Goal: Task Accomplishment & Management: Use online tool/utility

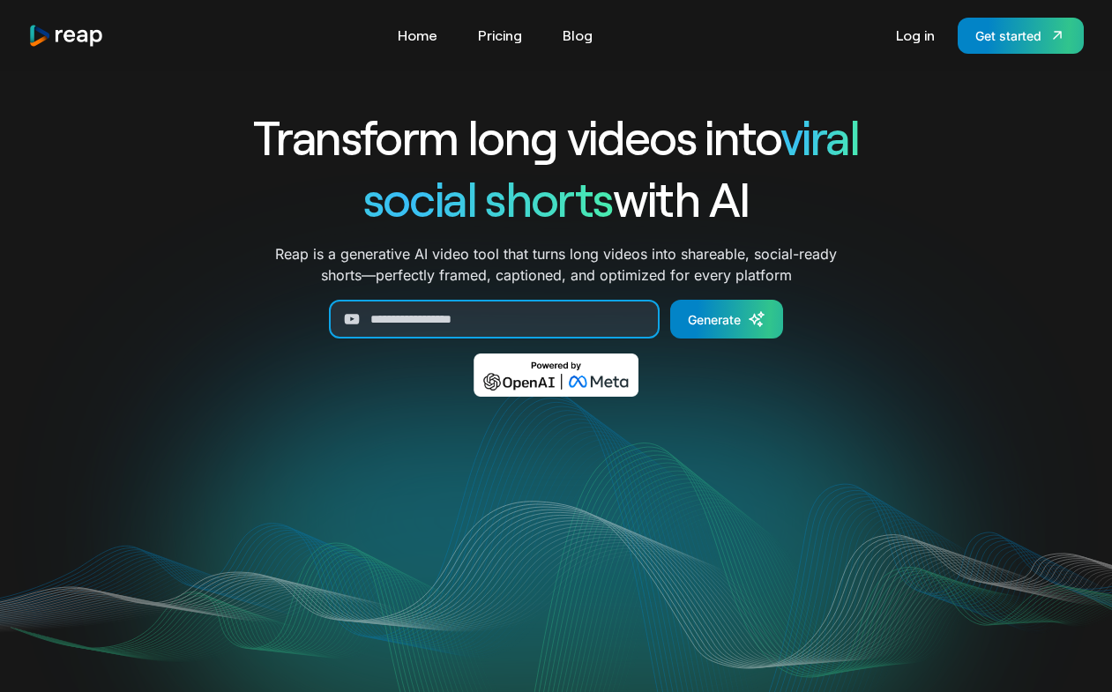
click at [505, 327] on input "Generate Form" at bounding box center [494, 319] width 331 height 39
paste input "**********"
type input "**********"
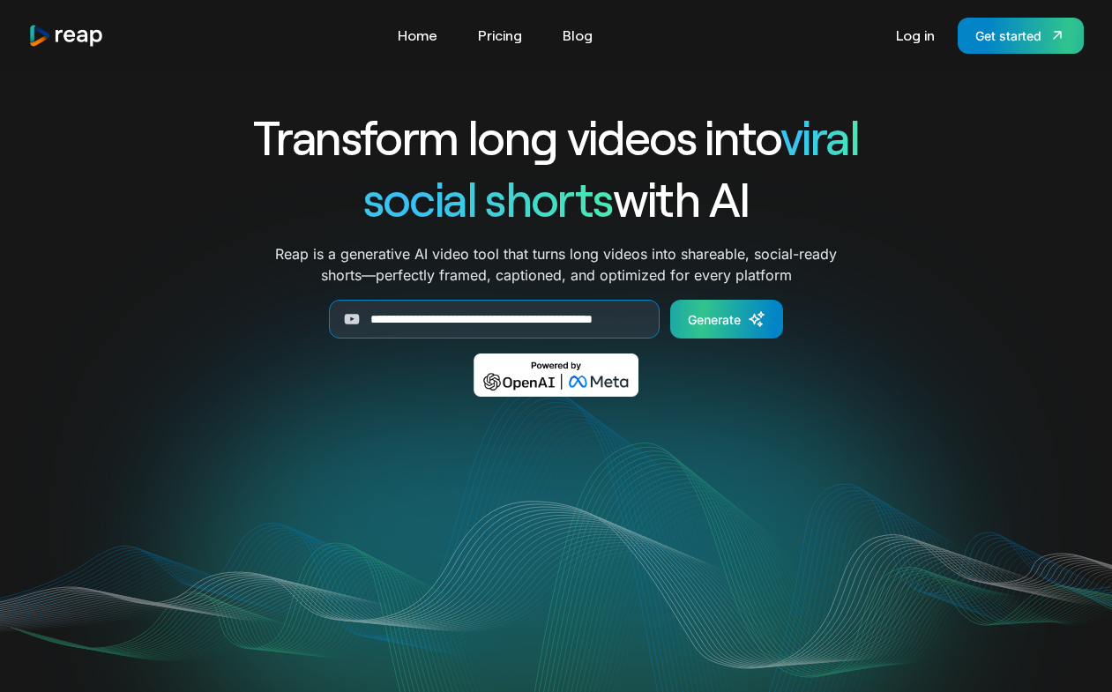
click at [722, 318] on div "Generate" at bounding box center [714, 319] width 53 height 19
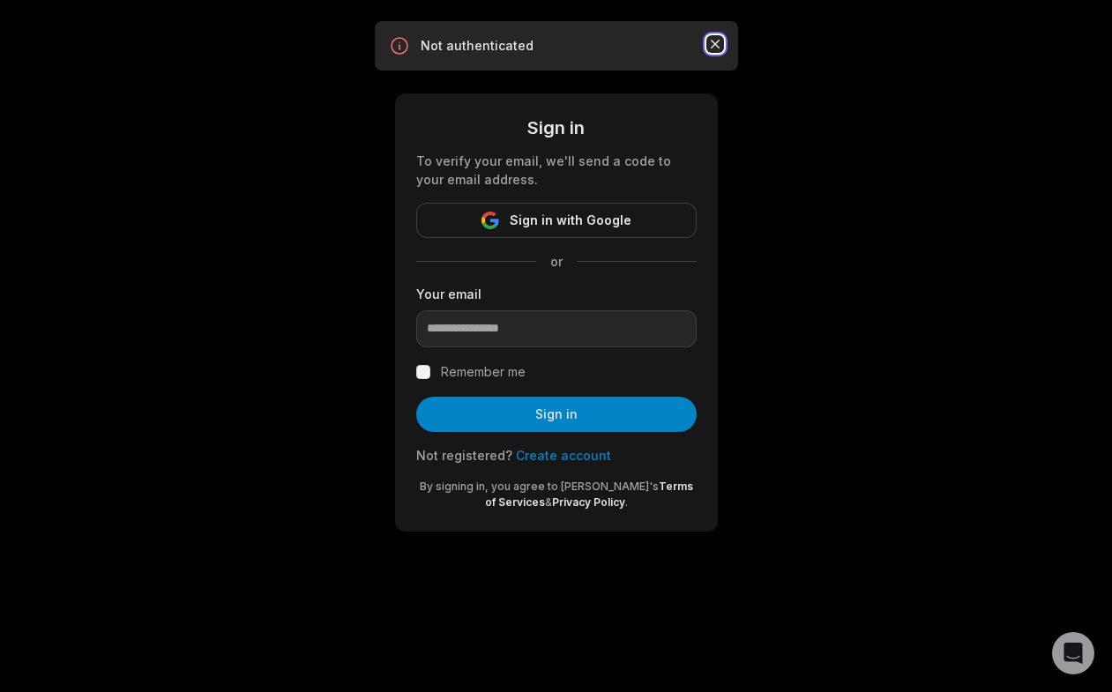
click at [722, 50] on icon "button" at bounding box center [716, 44] width 18 height 18
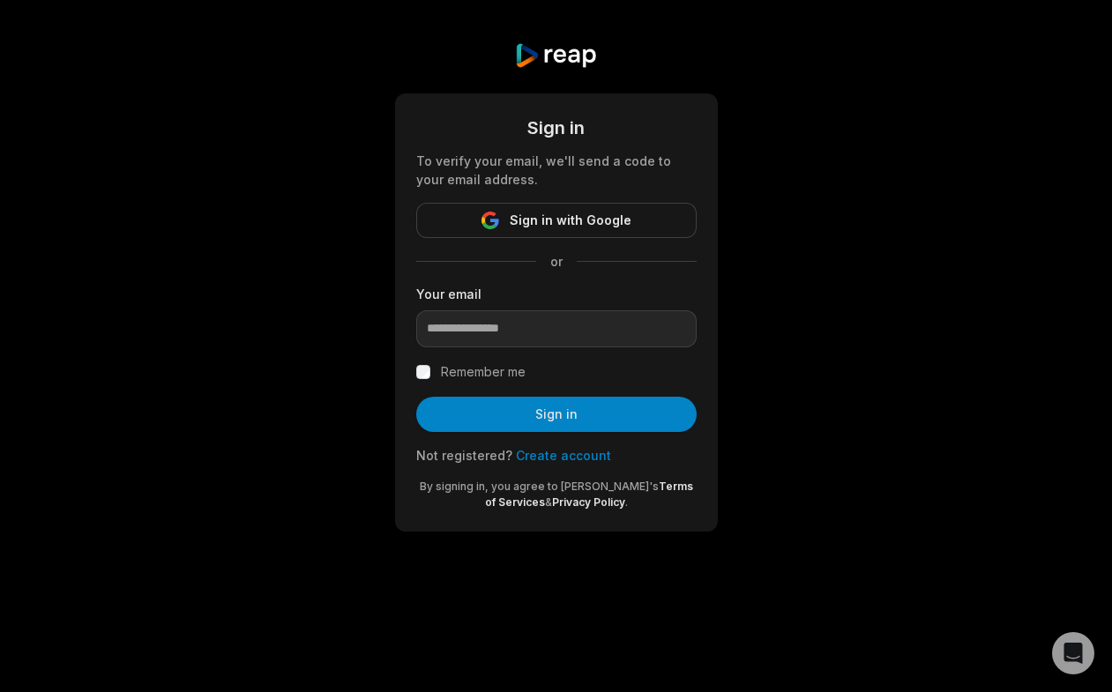
click at [544, 459] on link "Create account" at bounding box center [563, 455] width 95 height 15
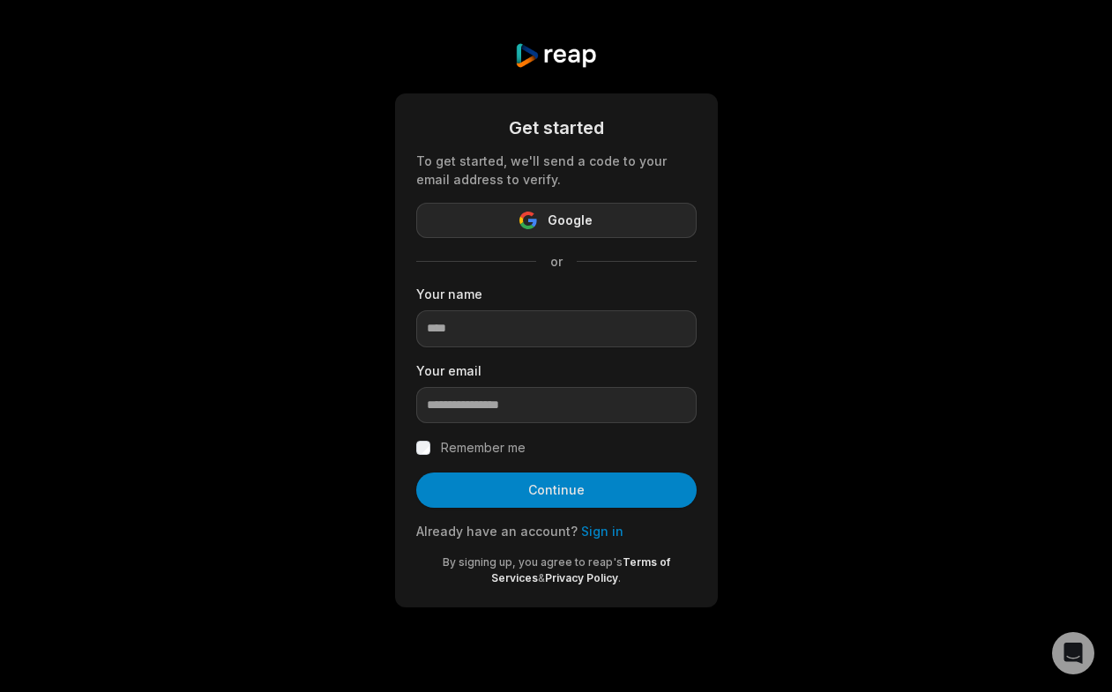
click at [598, 226] on button "Google" at bounding box center [556, 220] width 281 height 35
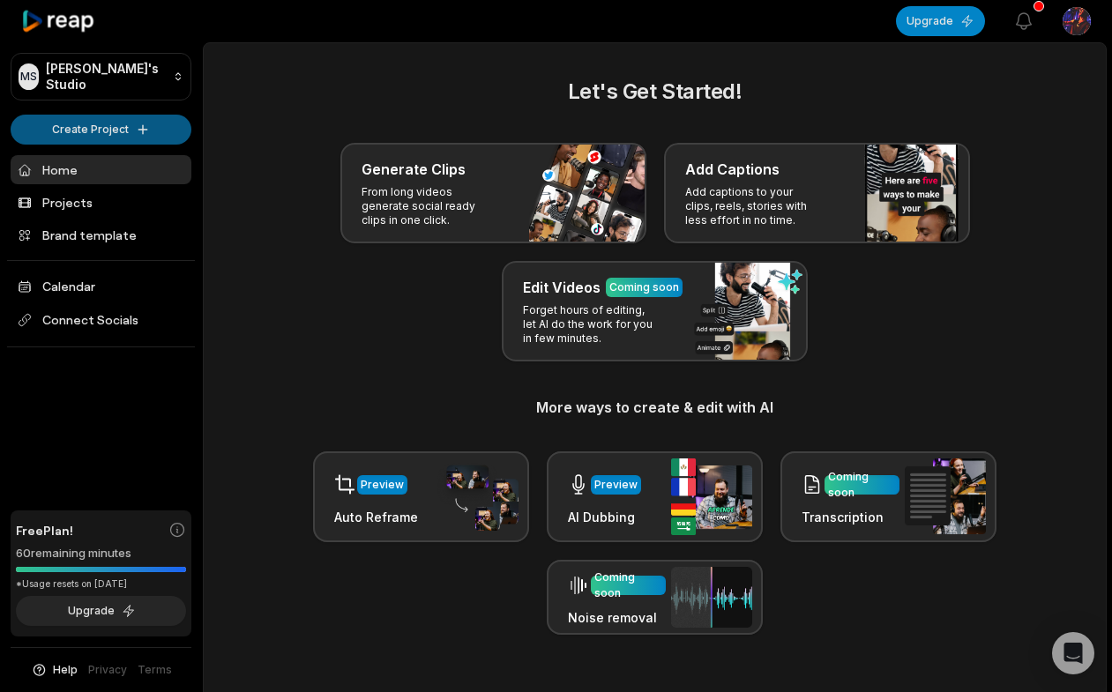
click at [149, 132] on html "MS Mark's Studio Create Project Home Projects Brand template Calendar Connect S…" at bounding box center [556, 346] width 1112 height 692
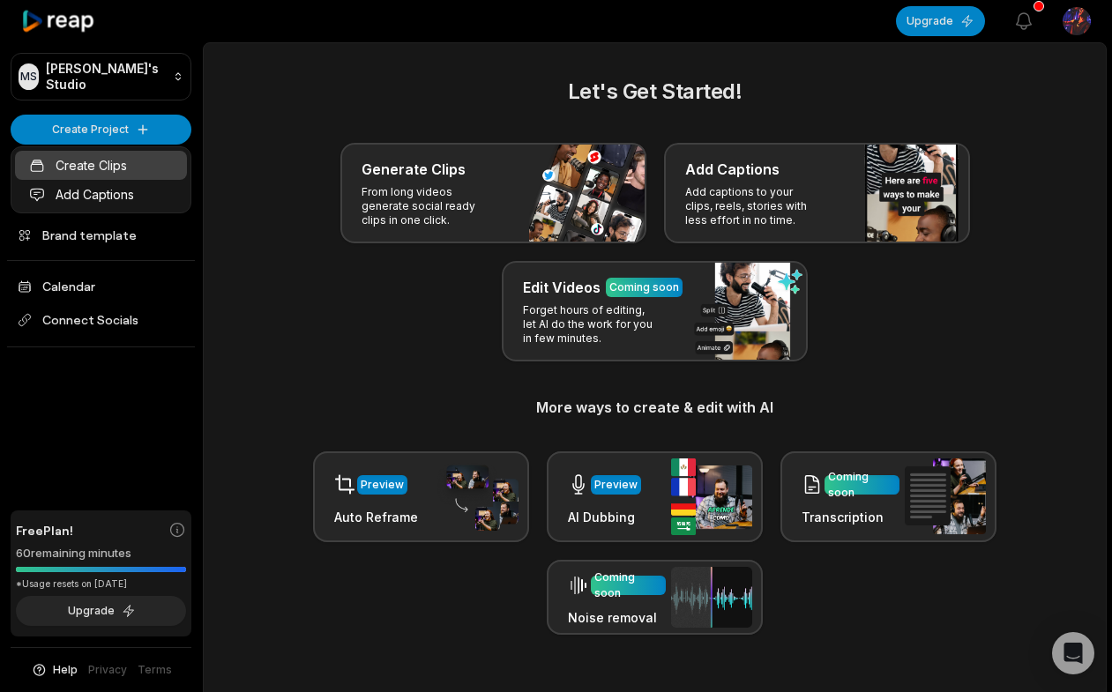
click at [135, 161] on link "Create Clips" at bounding box center [101, 165] width 172 height 29
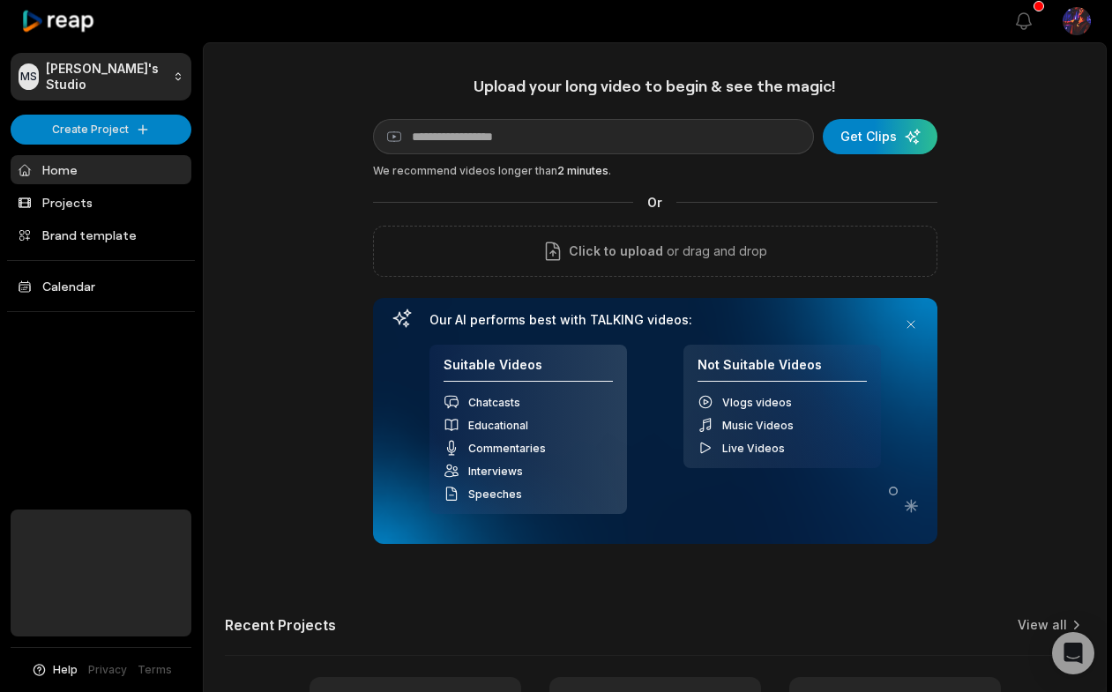
click at [523, 137] on input at bounding box center [593, 136] width 441 height 35
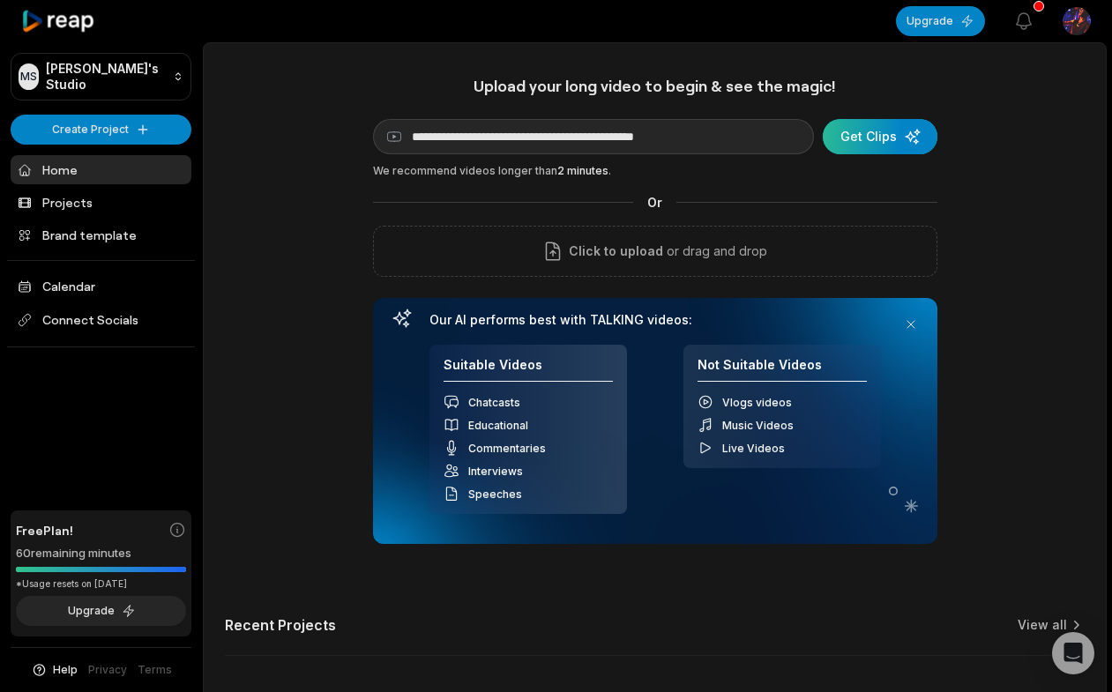
type input "**********"
click at [891, 139] on div "submit" at bounding box center [880, 136] width 115 height 35
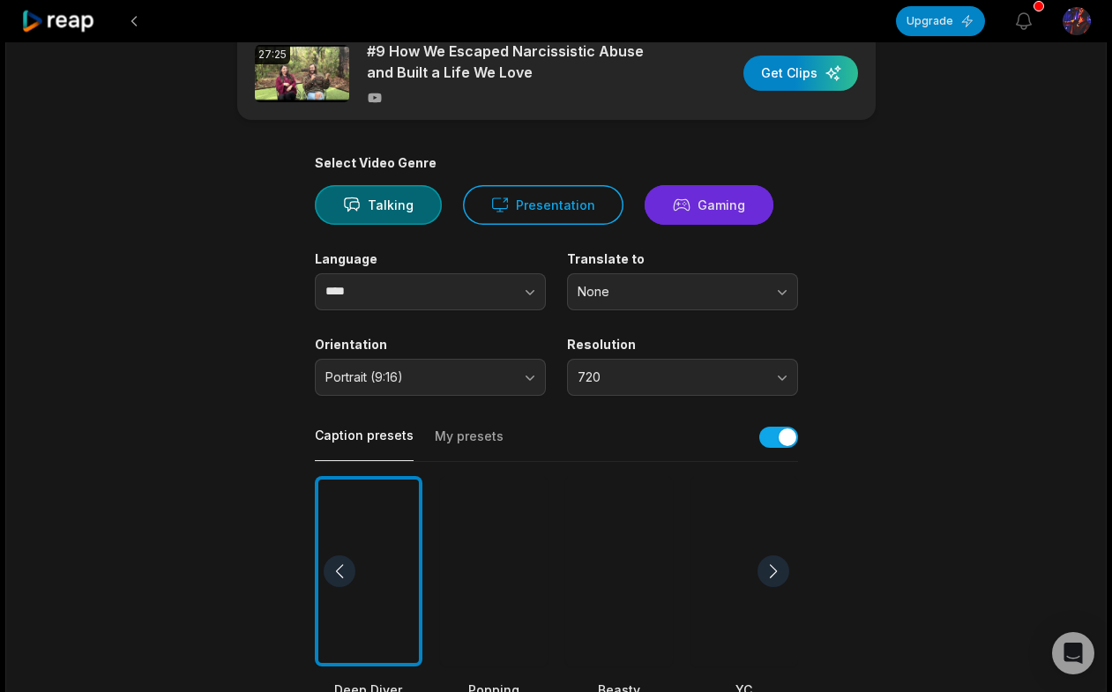
scroll to position [187, 0]
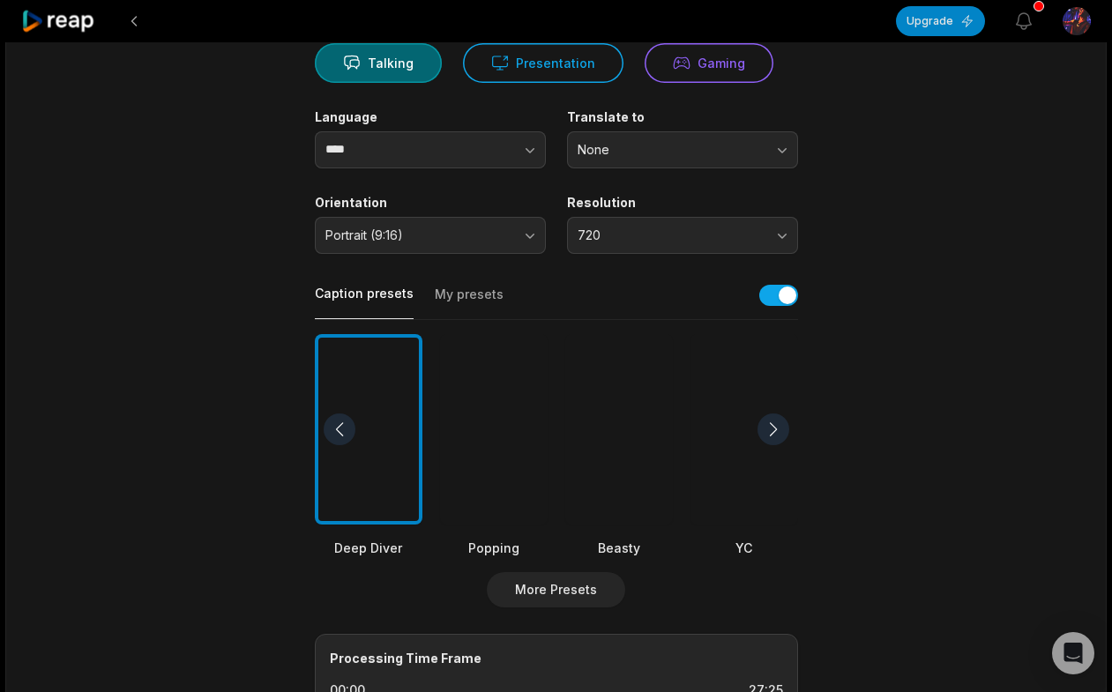
click at [780, 428] on div at bounding box center [774, 430] width 32 height 32
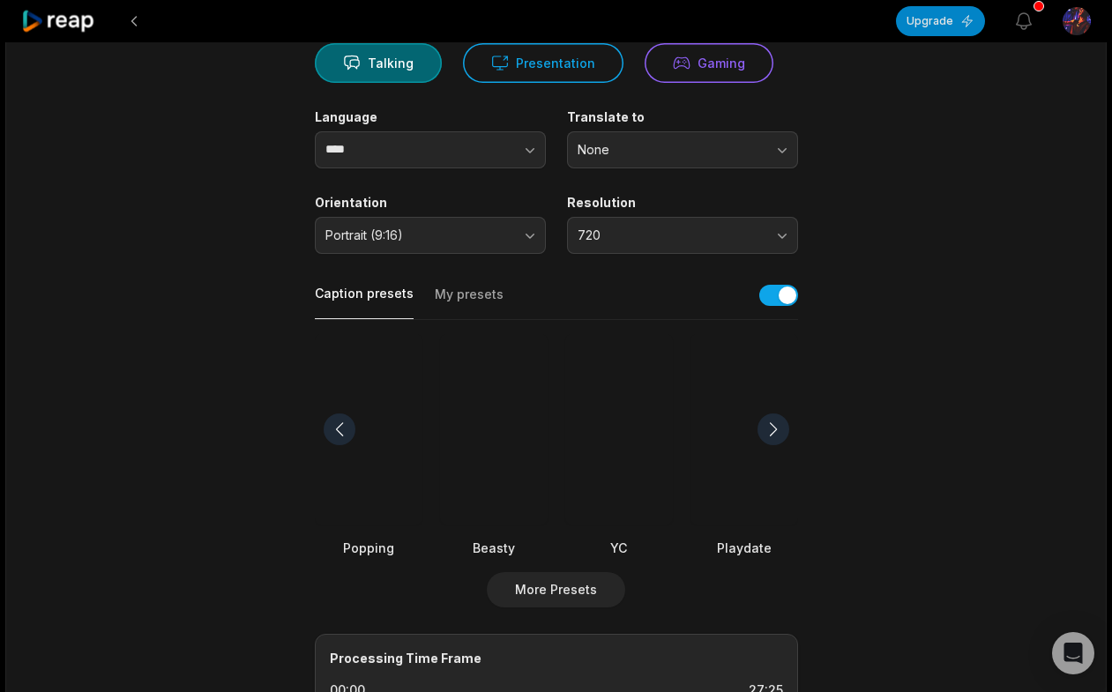
click at [780, 428] on div at bounding box center [774, 430] width 32 height 32
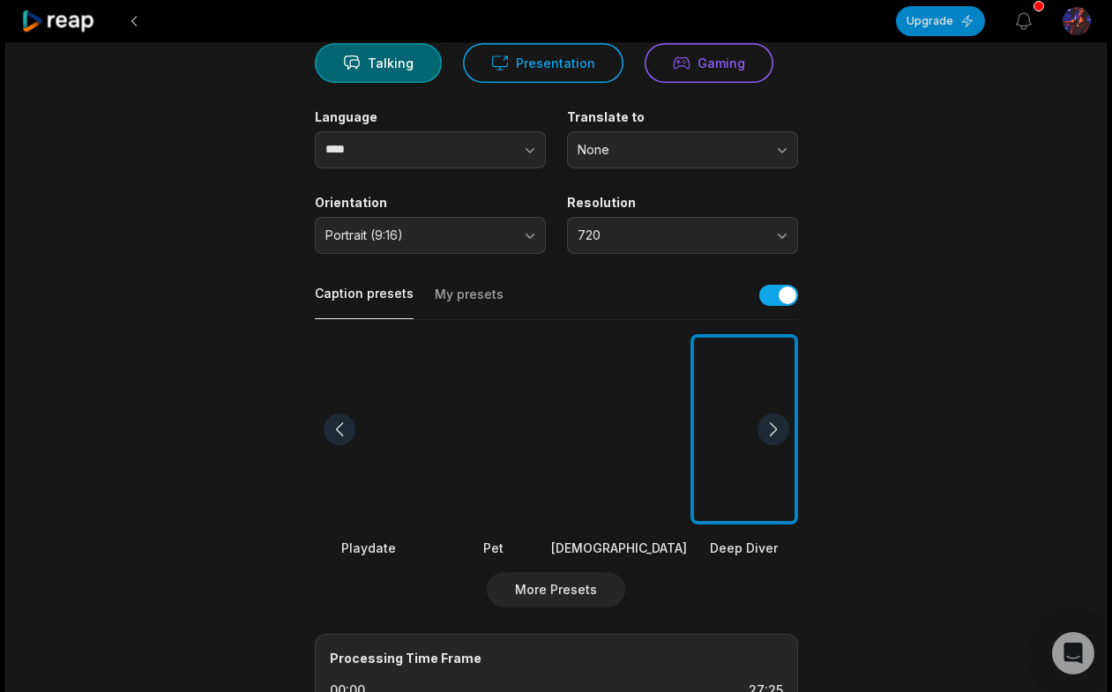
click at [780, 428] on div at bounding box center [774, 430] width 32 height 32
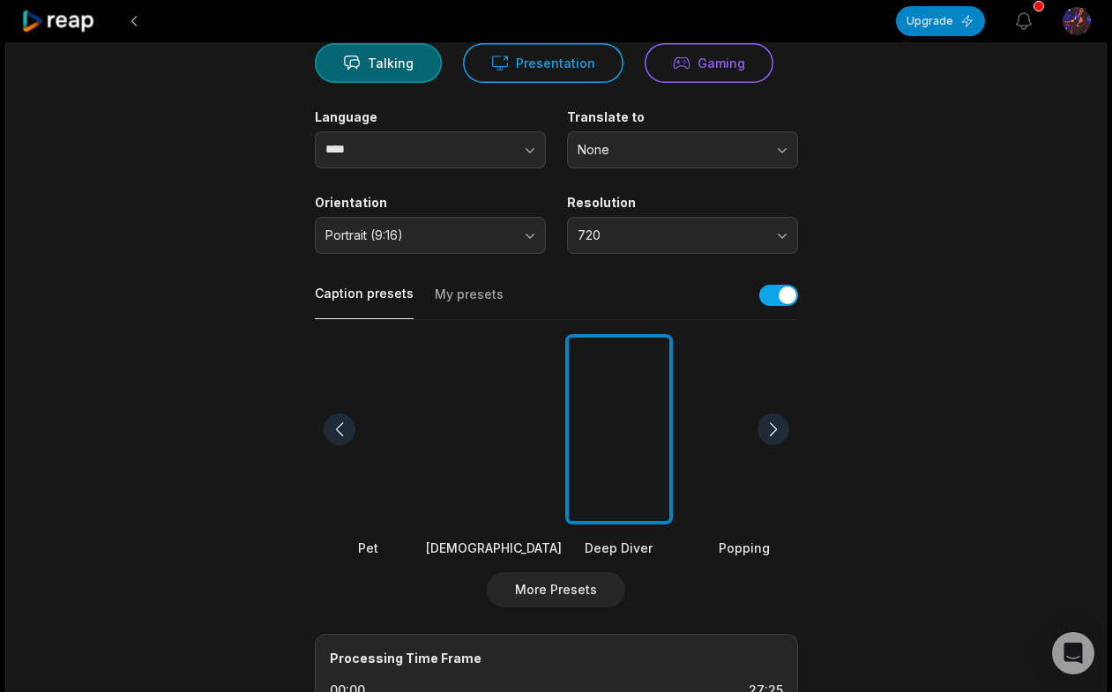
click at [780, 428] on div at bounding box center [774, 430] width 32 height 32
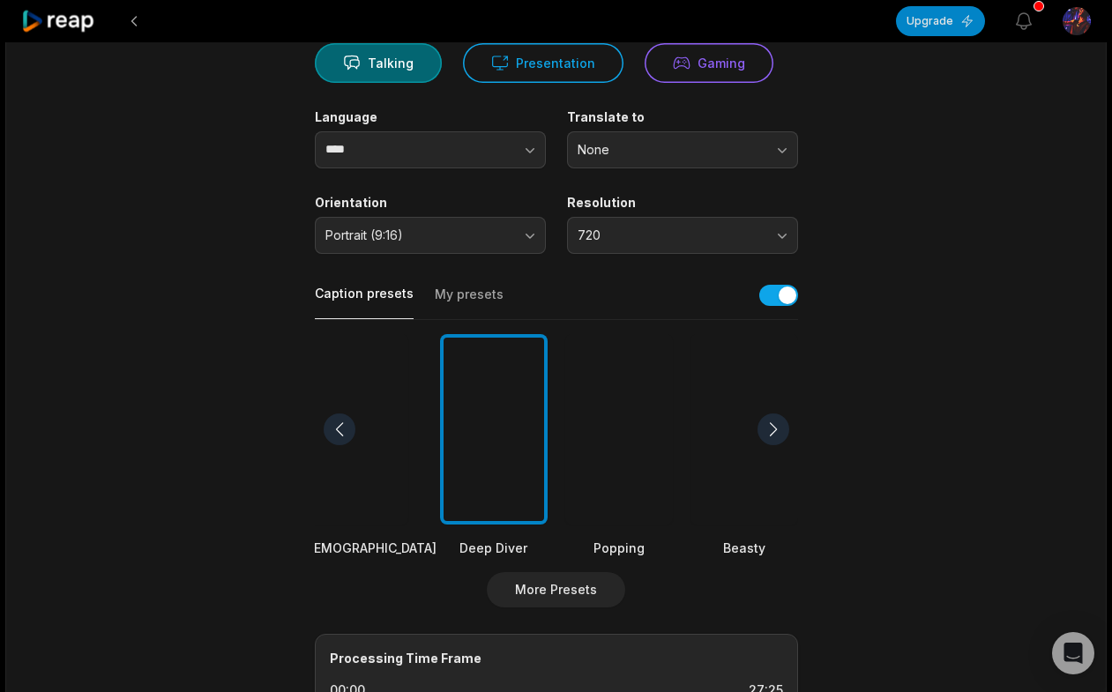
click at [492, 498] on div at bounding box center [494, 429] width 108 height 191
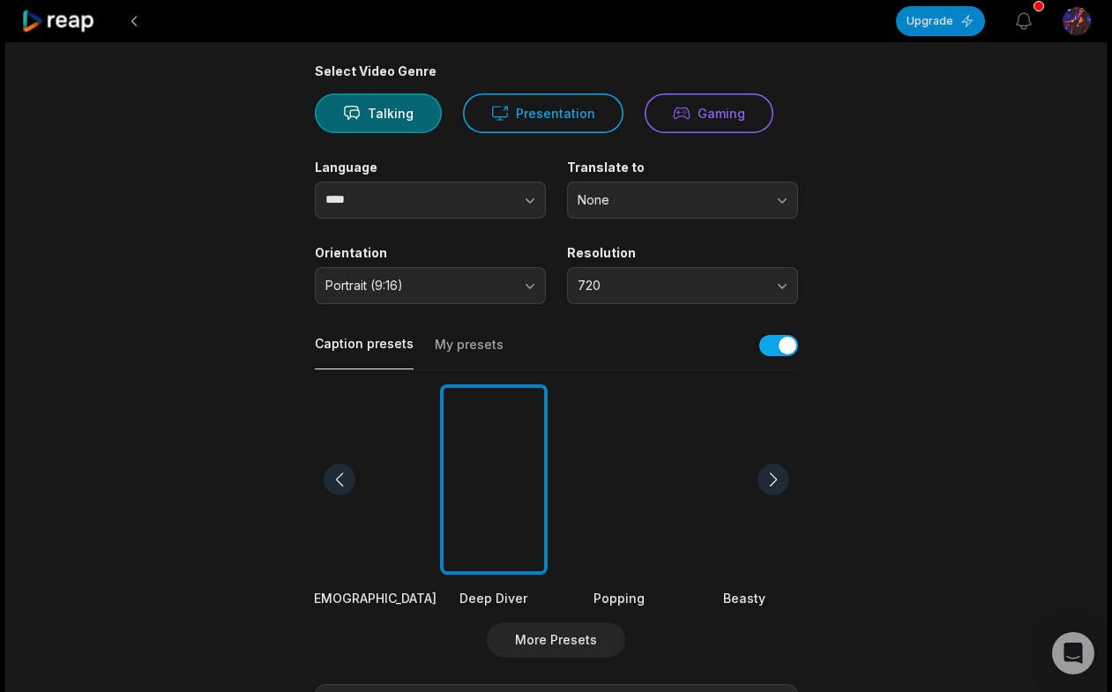
scroll to position [0, 0]
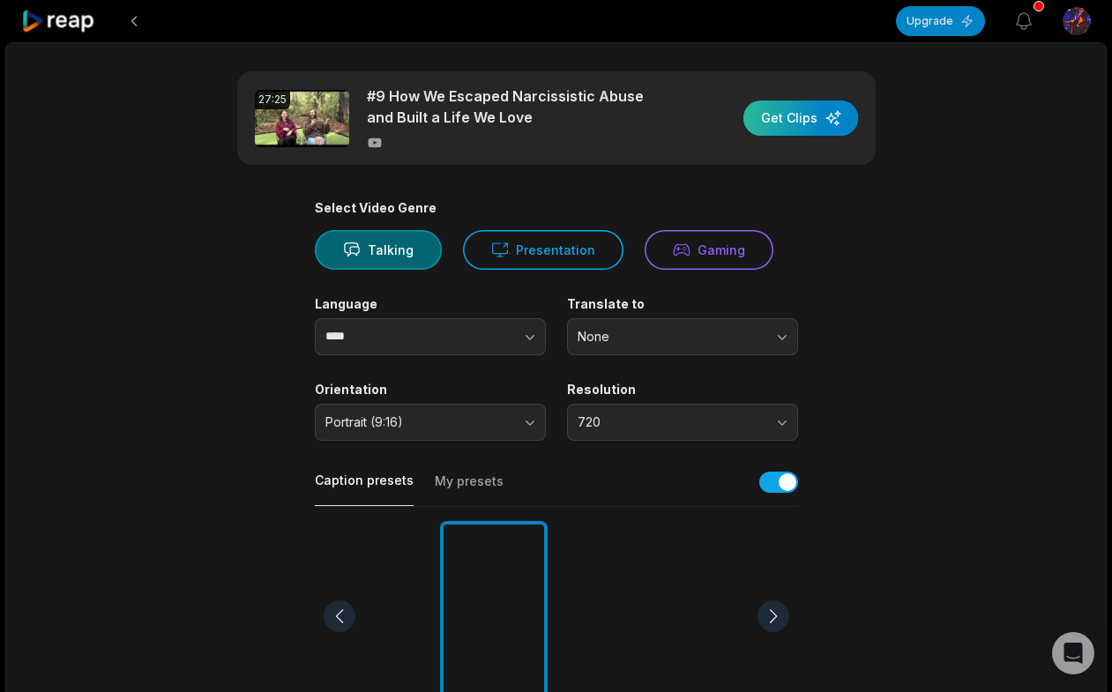
click at [797, 123] on div "button" at bounding box center [801, 118] width 115 height 35
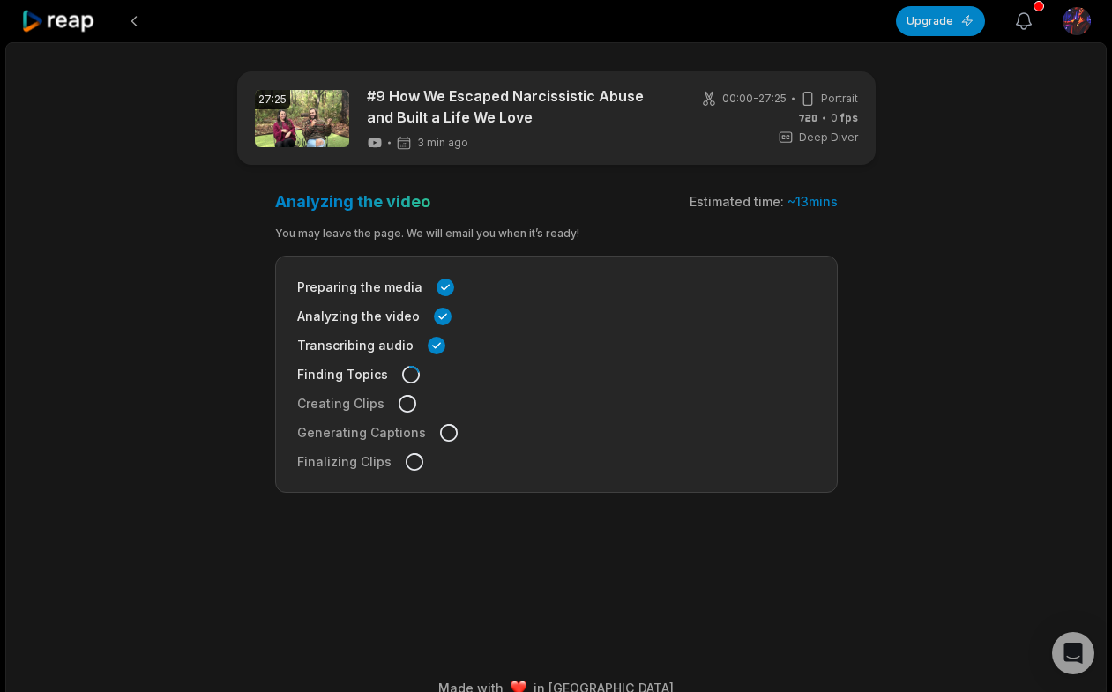
click at [1031, 23] on icon "button" at bounding box center [1024, 21] width 15 height 16
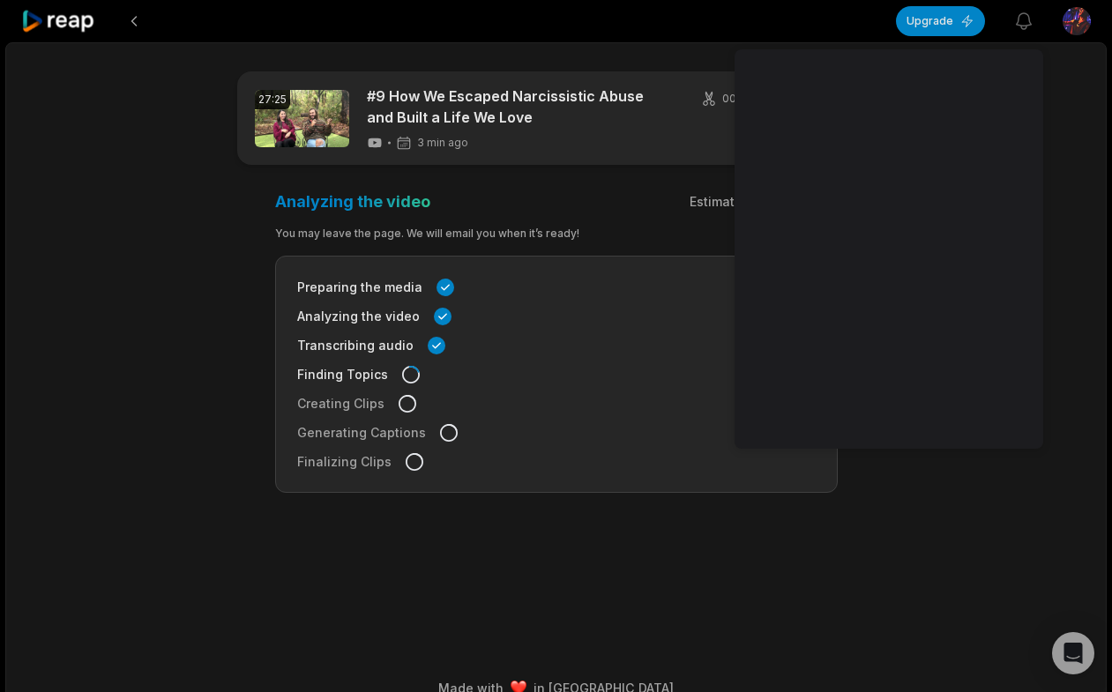
click at [1072, 131] on div "27:25 #9 How We Escaped Narcissistic Abuse and Built a Life We Love 3 min ago 0…" at bounding box center [556, 378] width 1102 height 672
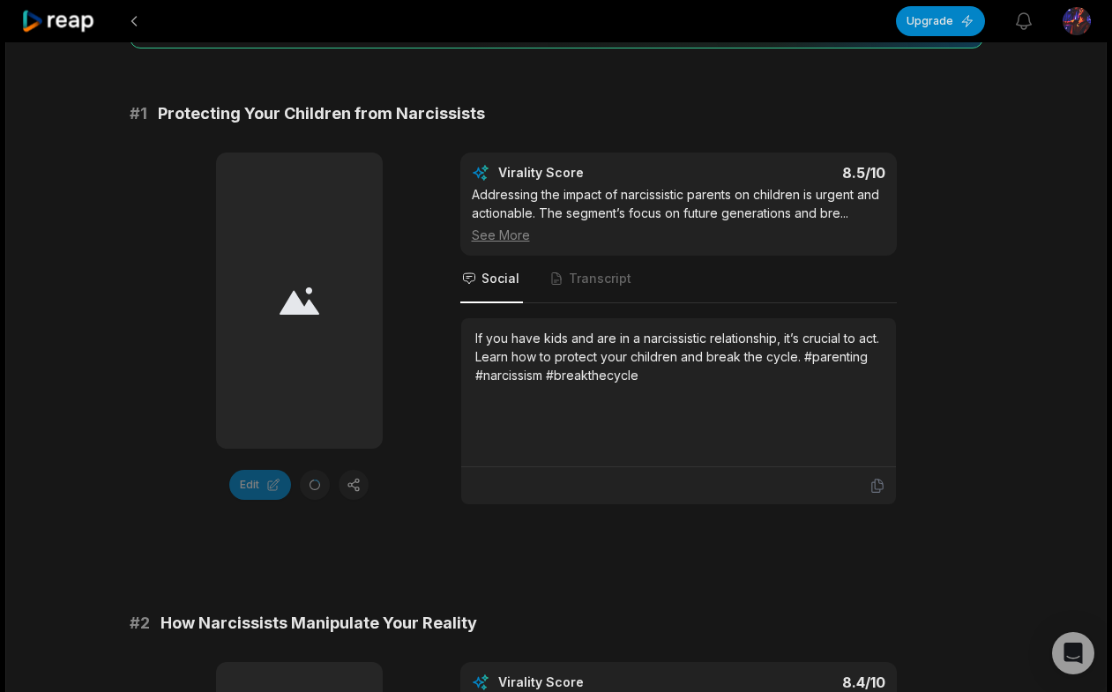
scroll to position [232, 0]
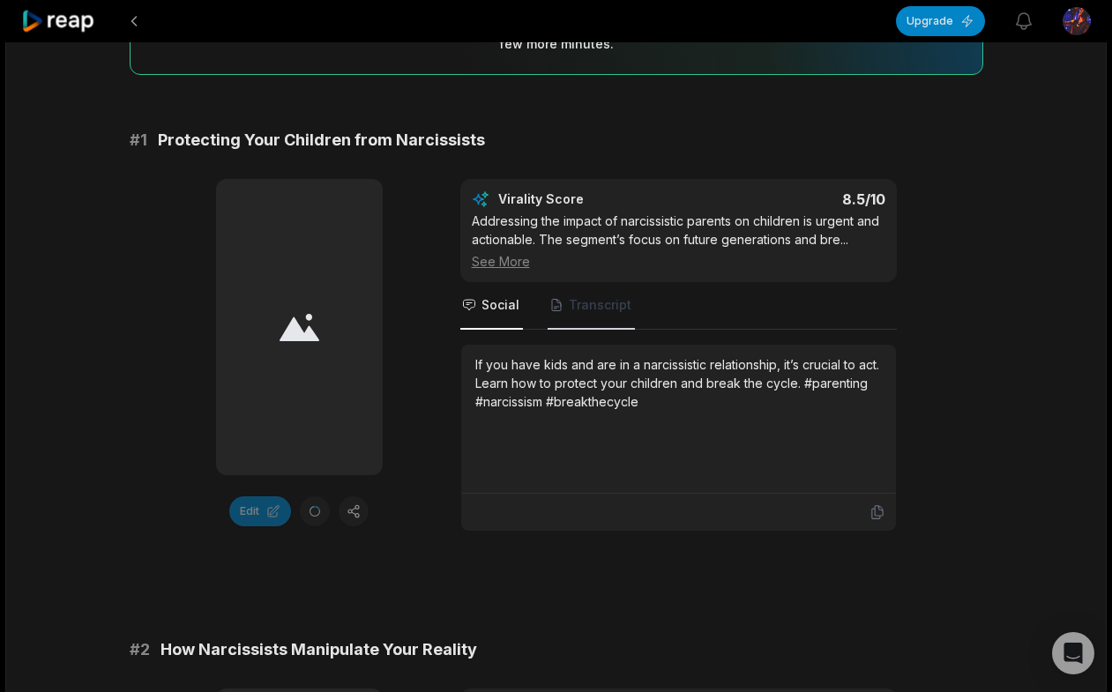
click at [598, 314] on span "Transcript" at bounding box center [591, 306] width 87 height 48
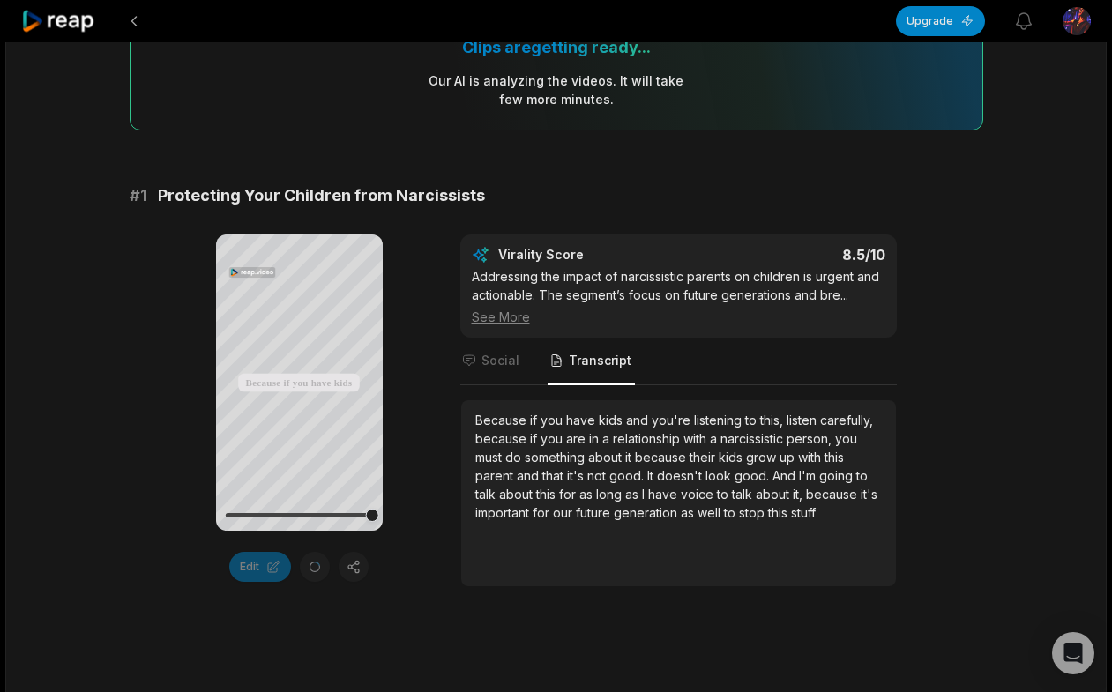
scroll to position [189, 0]
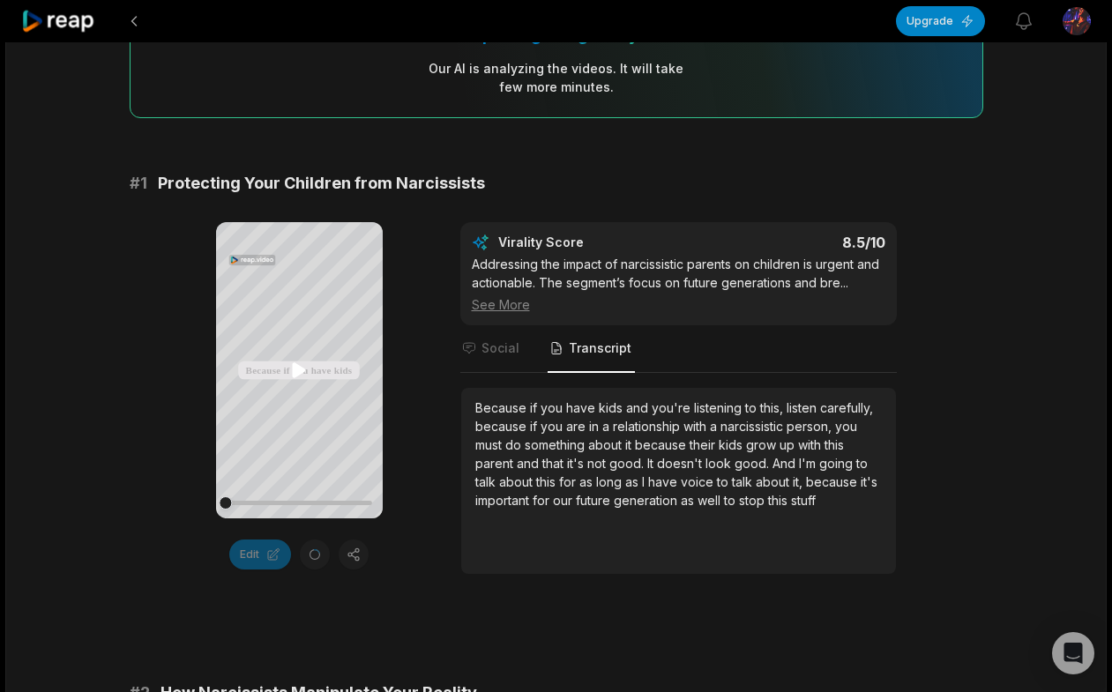
click at [298, 374] on icon at bounding box center [299, 370] width 13 height 15
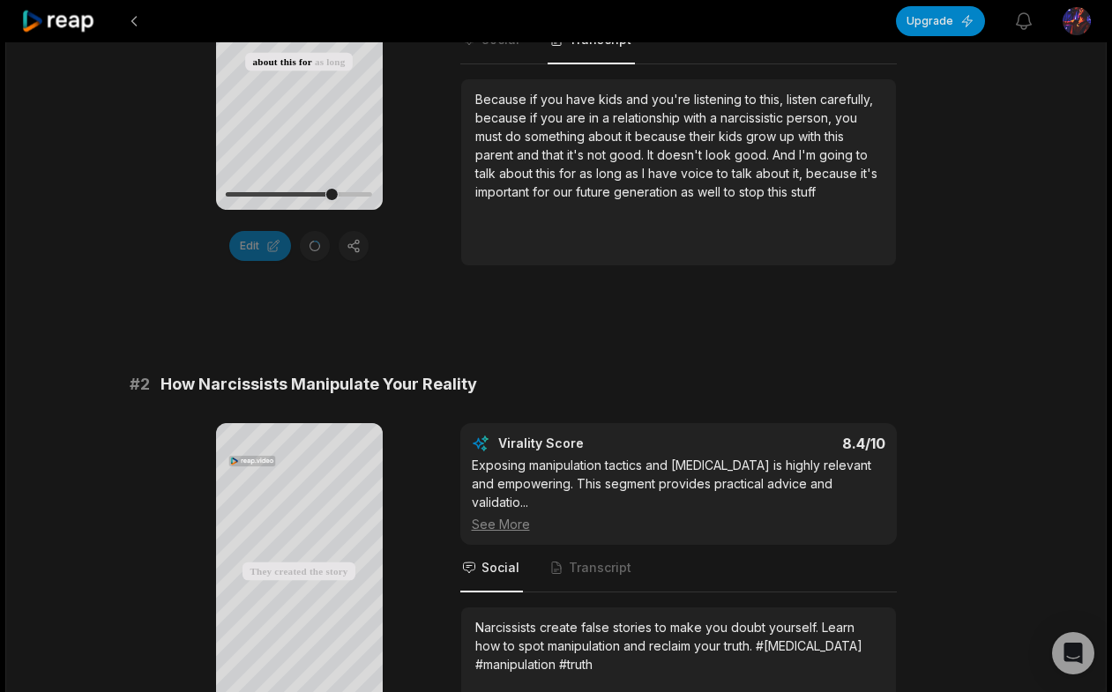
scroll to position [744, 0]
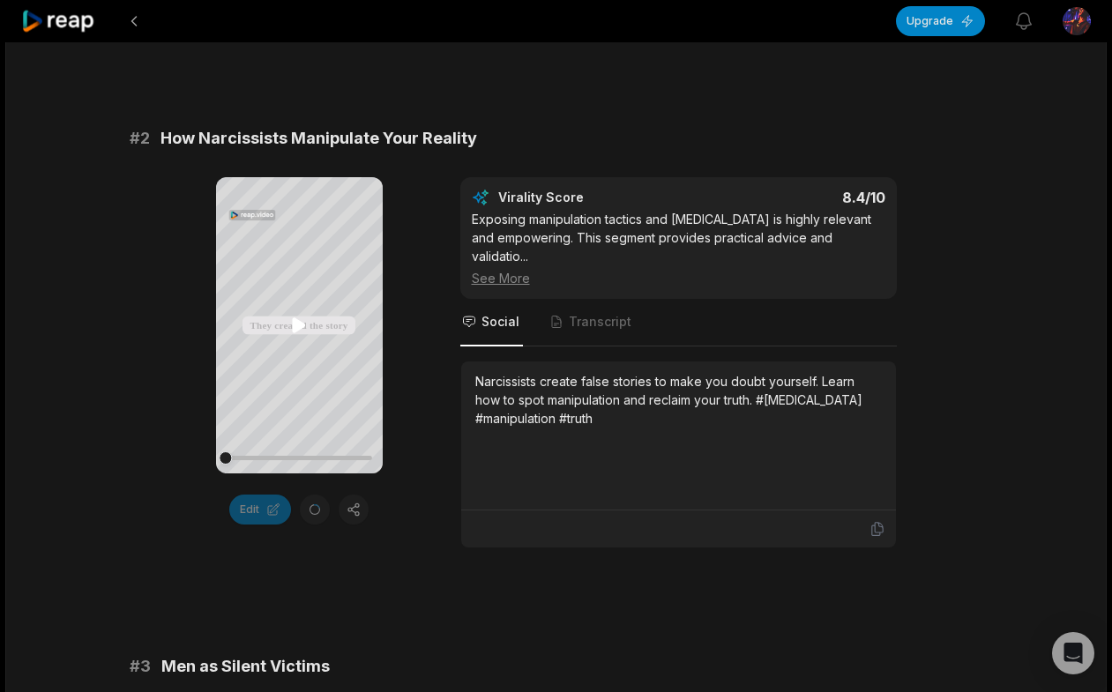
click at [296, 319] on icon at bounding box center [299, 325] width 13 height 15
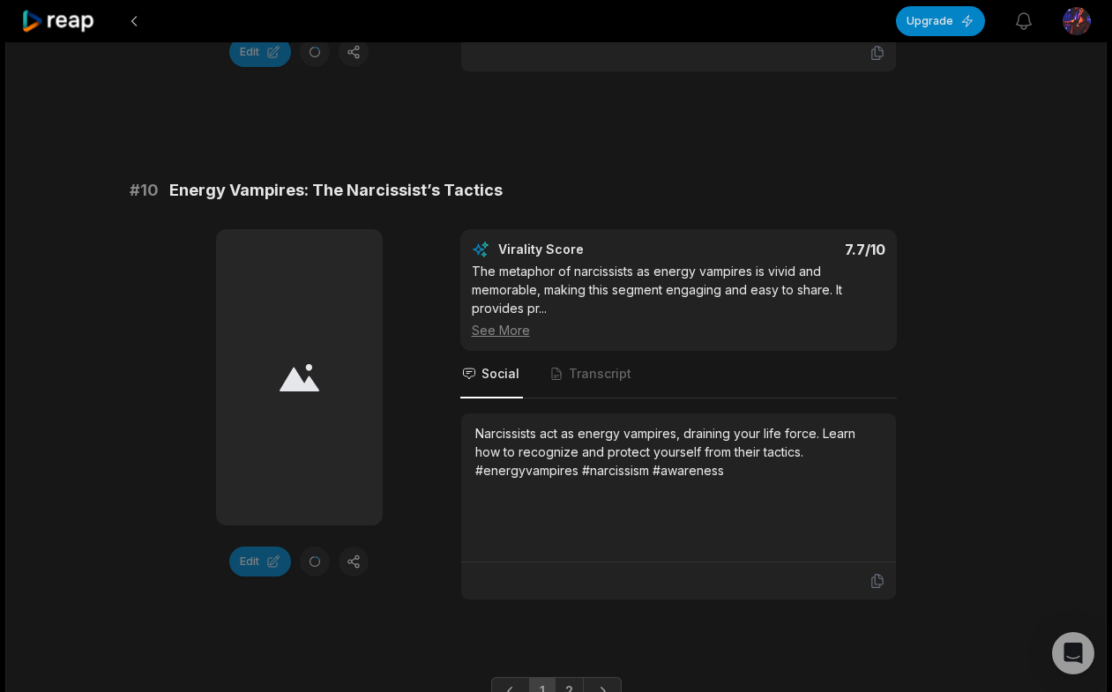
scroll to position [4800, 0]
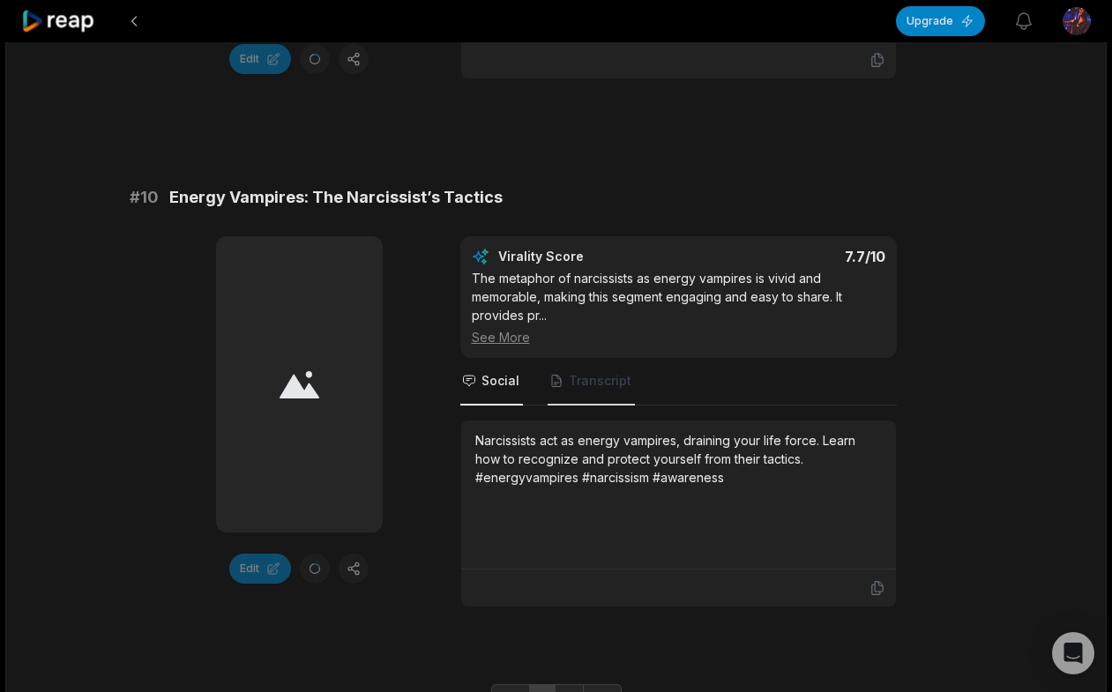
click at [589, 372] on span "Transcript" at bounding box center [600, 381] width 63 height 18
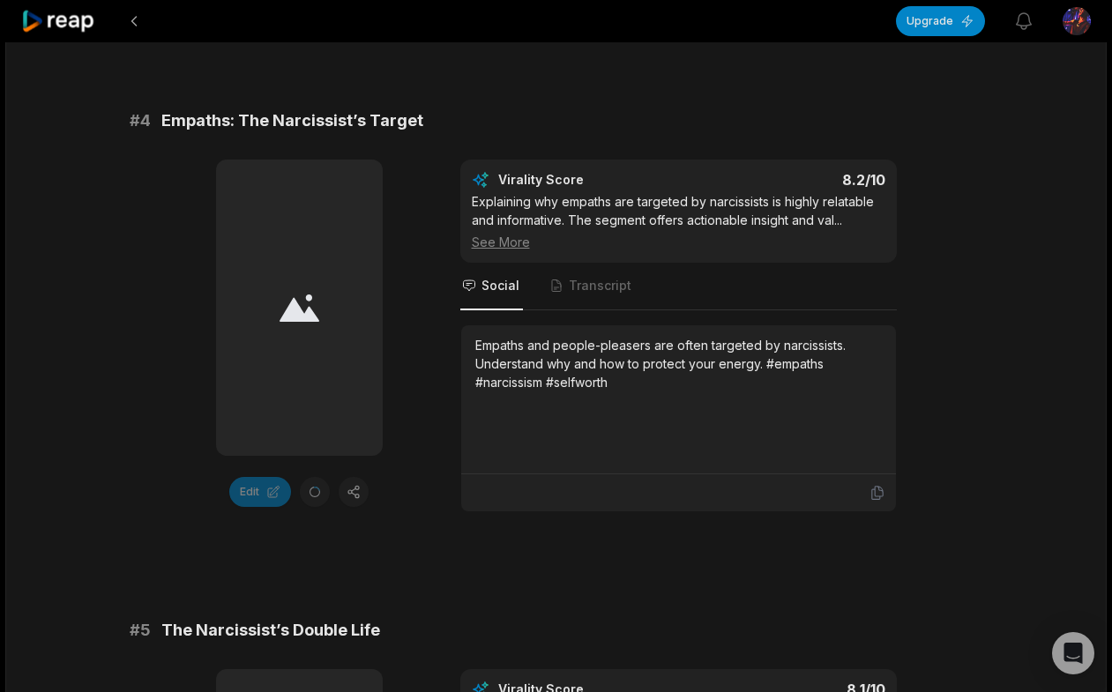
scroll to position [1829, 0]
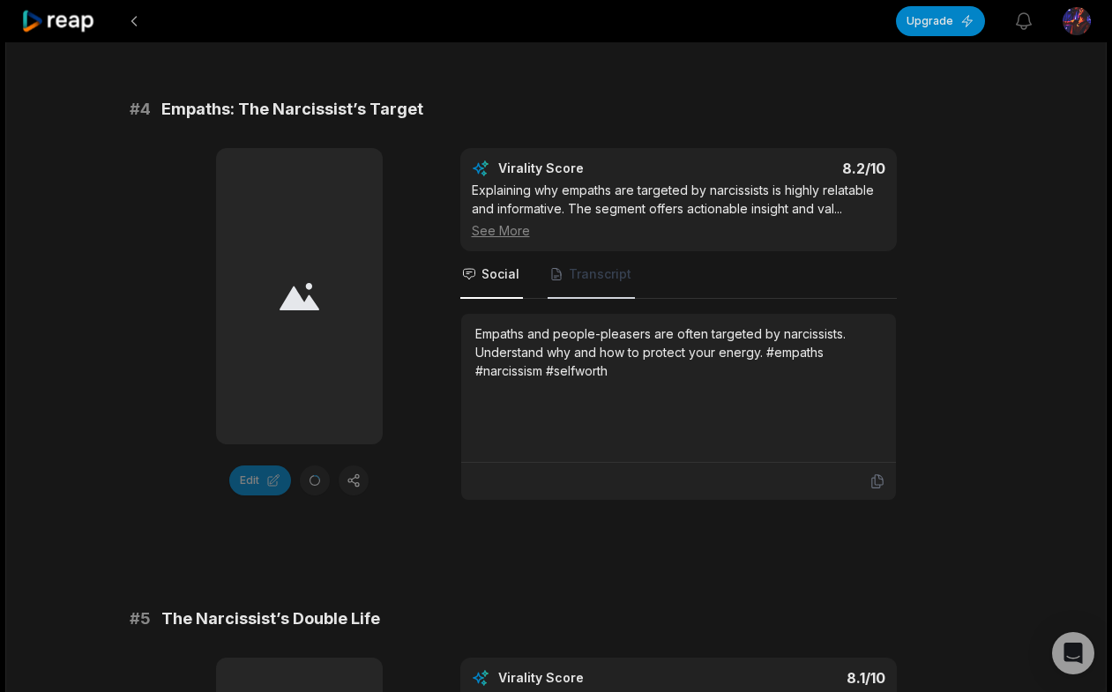
click at [589, 266] on span "Transcript" at bounding box center [600, 275] width 63 height 18
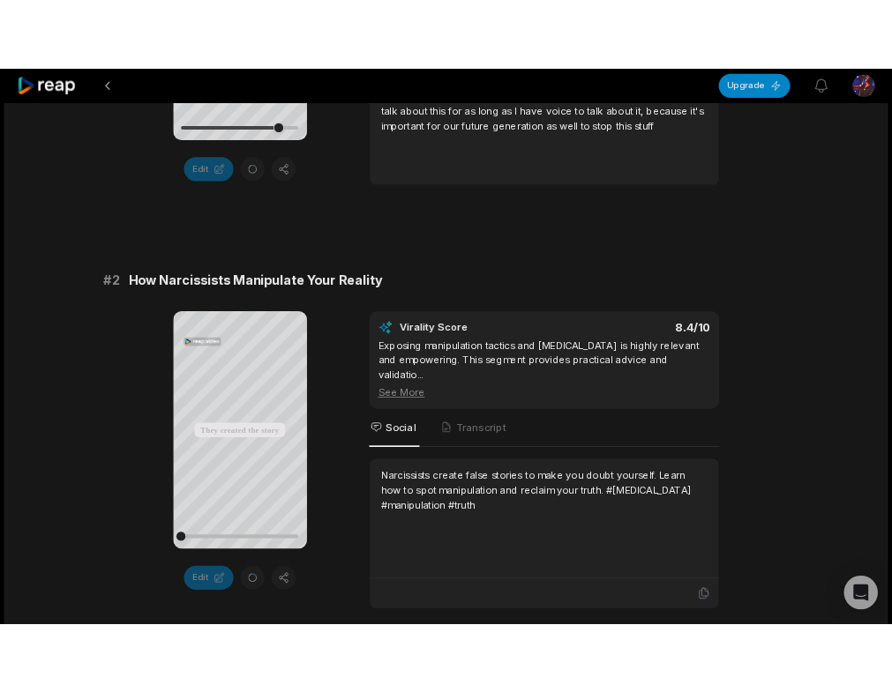
scroll to position [675, 0]
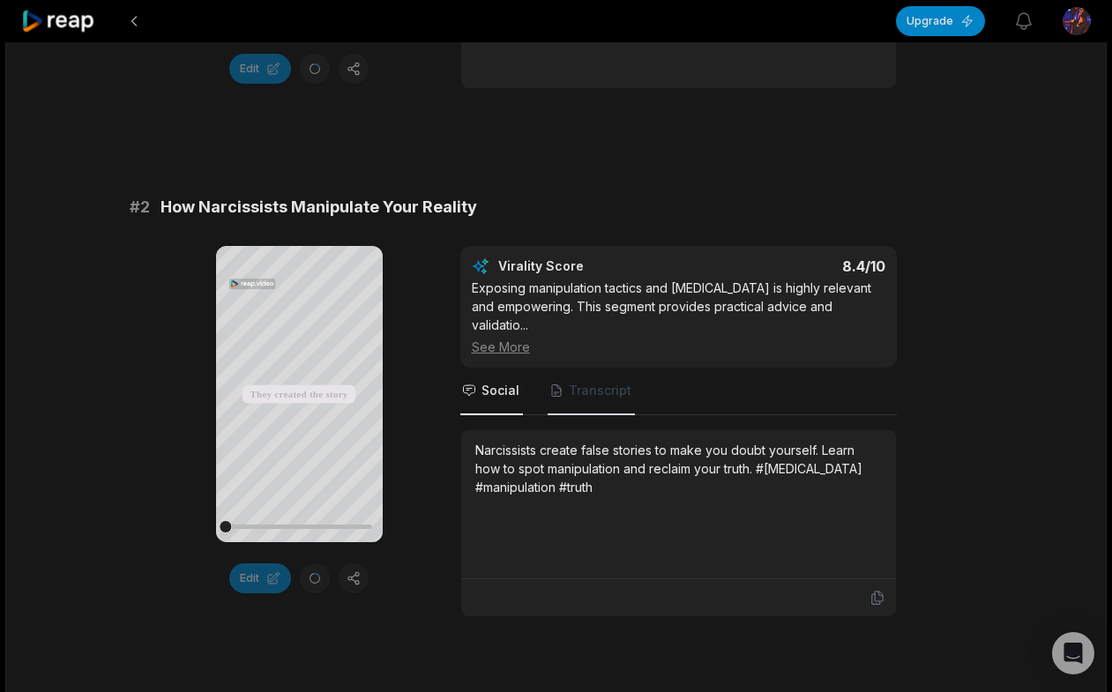
click at [572, 382] on span "Transcript" at bounding box center [600, 391] width 63 height 18
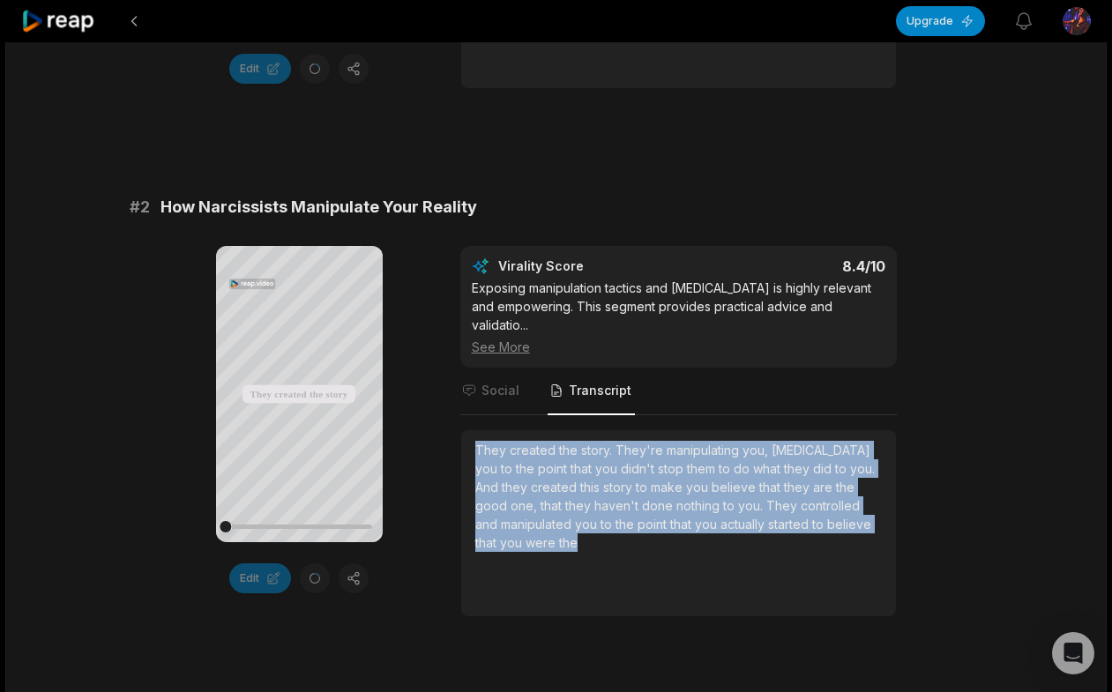
drag, startPoint x: 552, startPoint y: 534, endPoint x: 461, endPoint y: 434, distance: 134.9
click at [461, 434] on div "They created the story. They're manipulating you, gaslighting you to the point …" at bounding box center [678, 523] width 435 height 186
copy div "They created the story. They're manipulating you, gaslighting you to the point …"
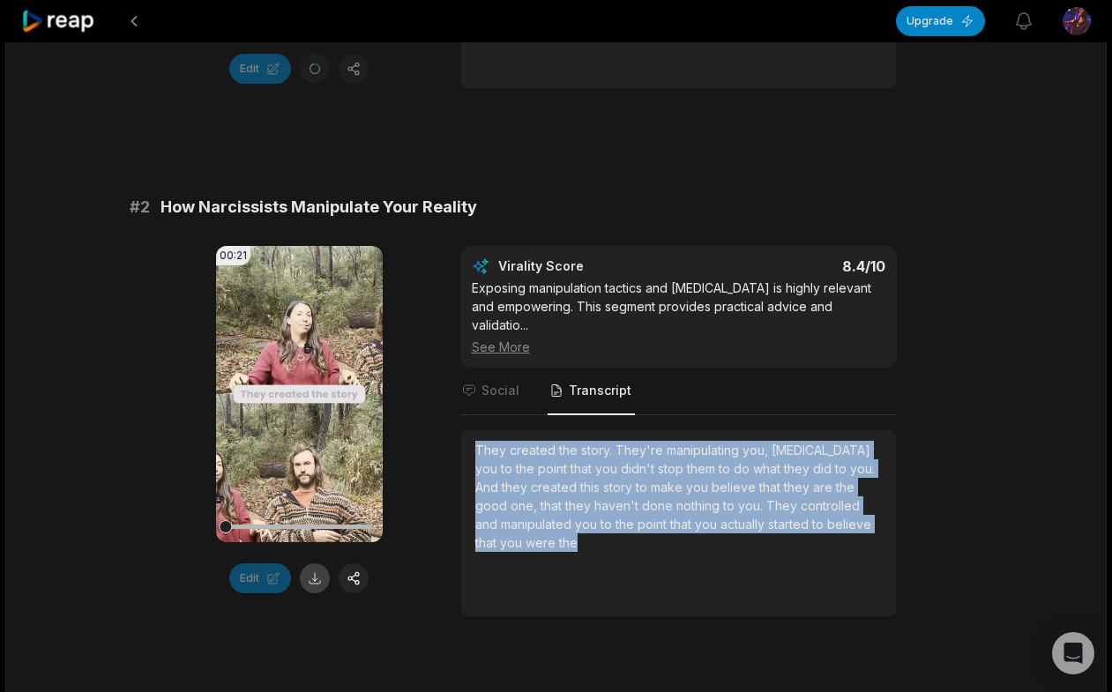
click at [316, 582] on button at bounding box center [315, 579] width 30 height 30
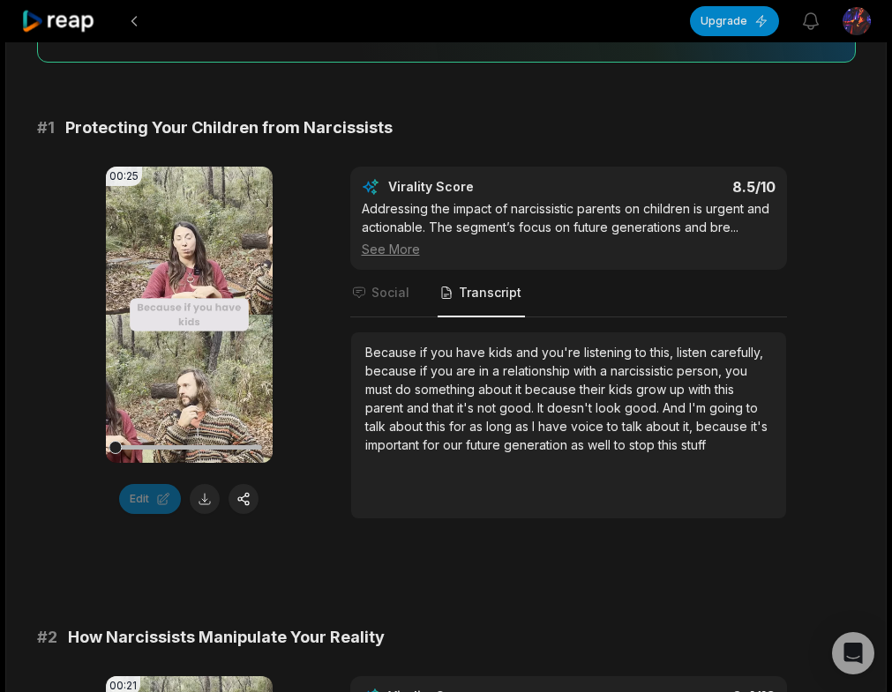
scroll to position [127, 0]
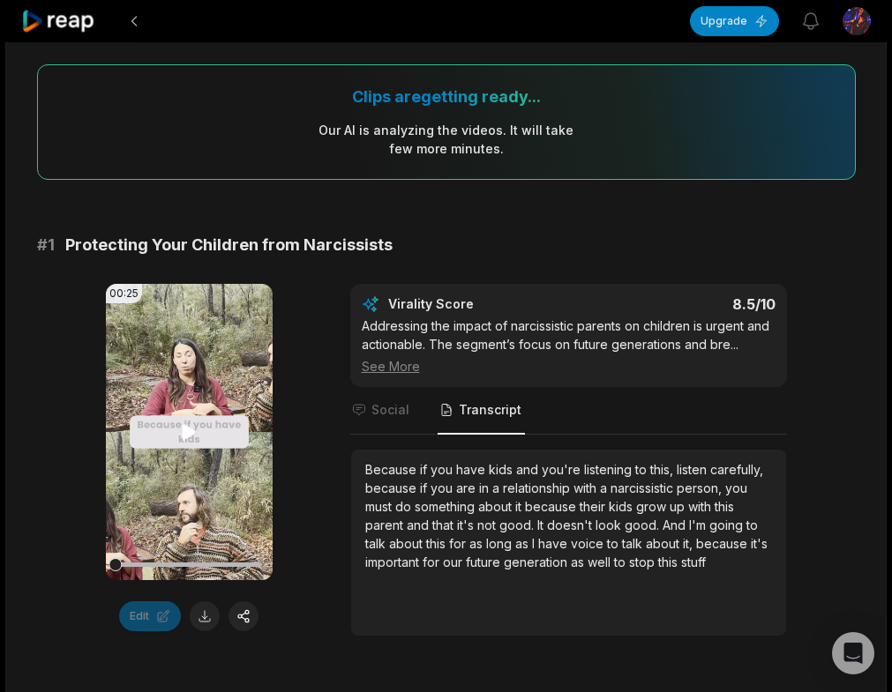
click at [166, 508] on video "Your browser does not support mp4 format." at bounding box center [189, 432] width 167 height 296
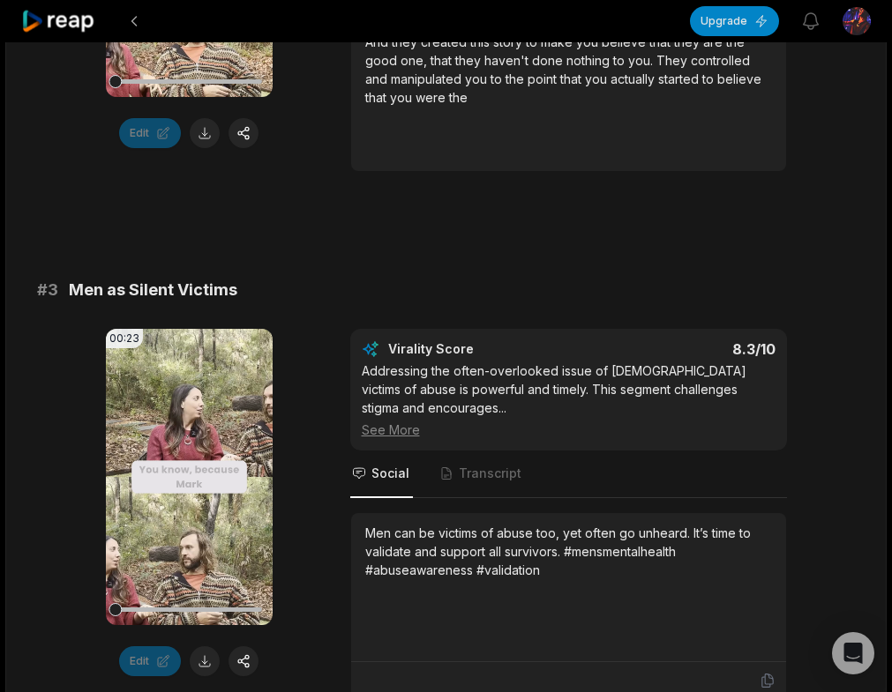
scroll to position [1135, 0]
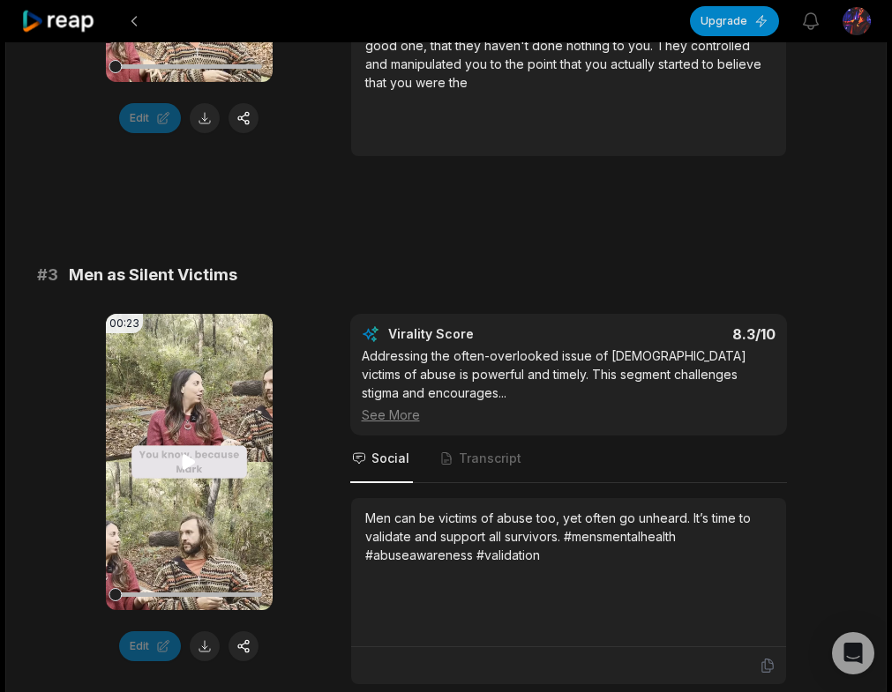
click at [191, 455] on icon at bounding box center [189, 462] width 13 height 15
click at [191, 452] on icon at bounding box center [188, 462] width 21 height 21
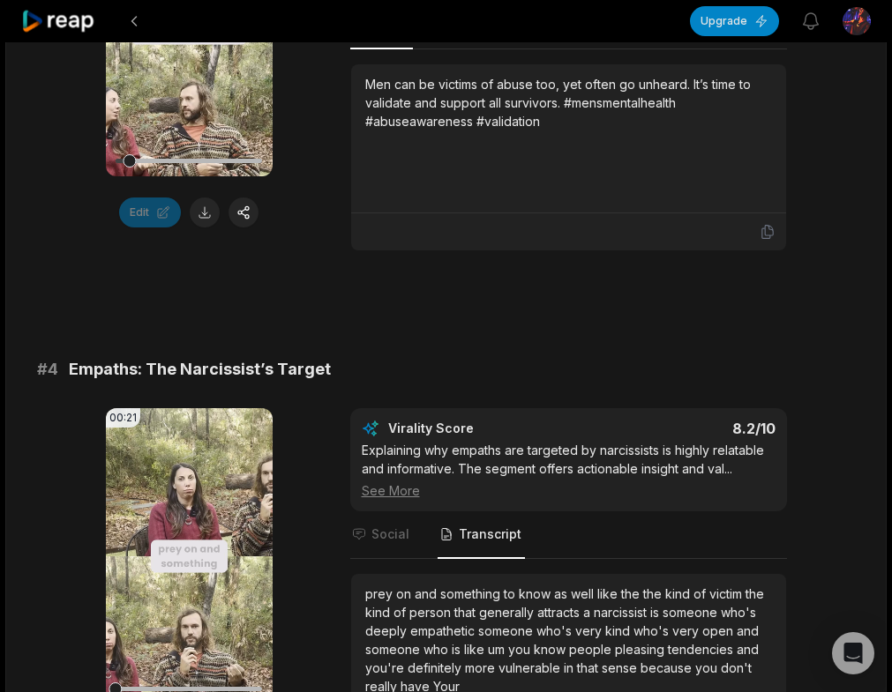
scroll to position [1653, 0]
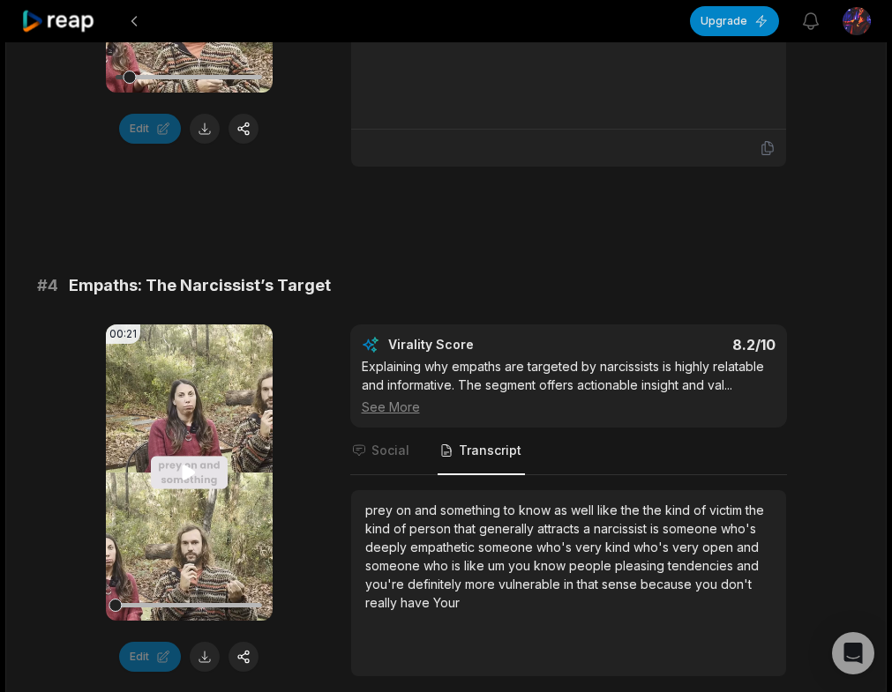
click at [184, 466] on icon at bounding box center [189, 473] width 13 height 15
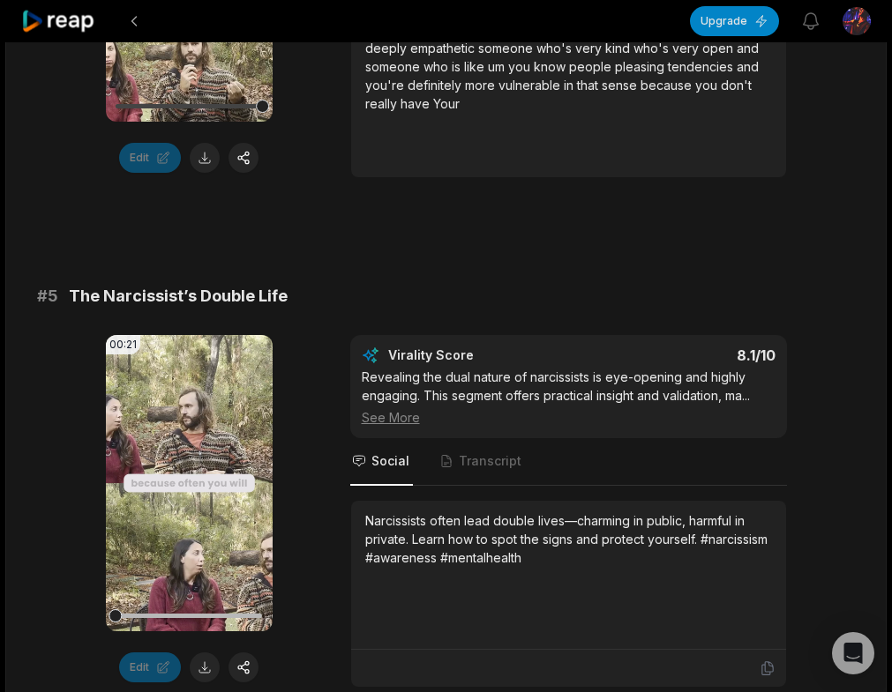
scroll to position [2202, 0]
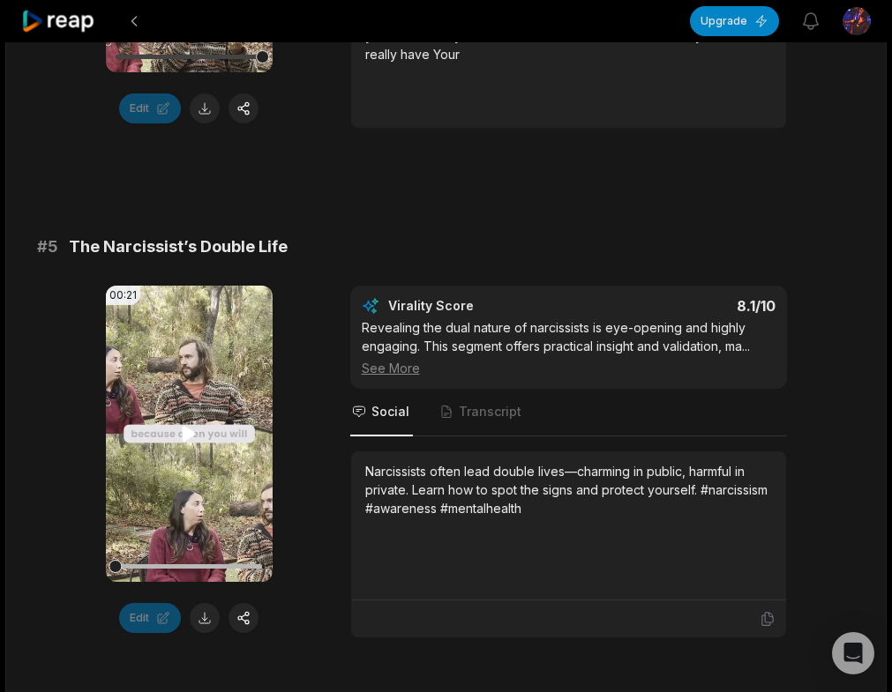
click at [191, 423] on icon at bounding box center [188, 433] width 21 height 21
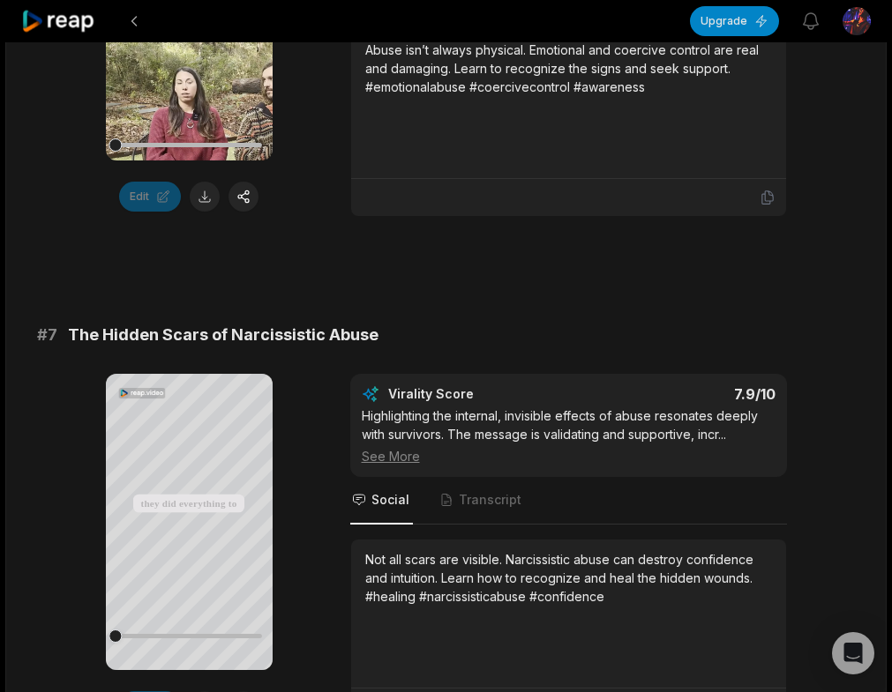
scroll to position [3257, 0]
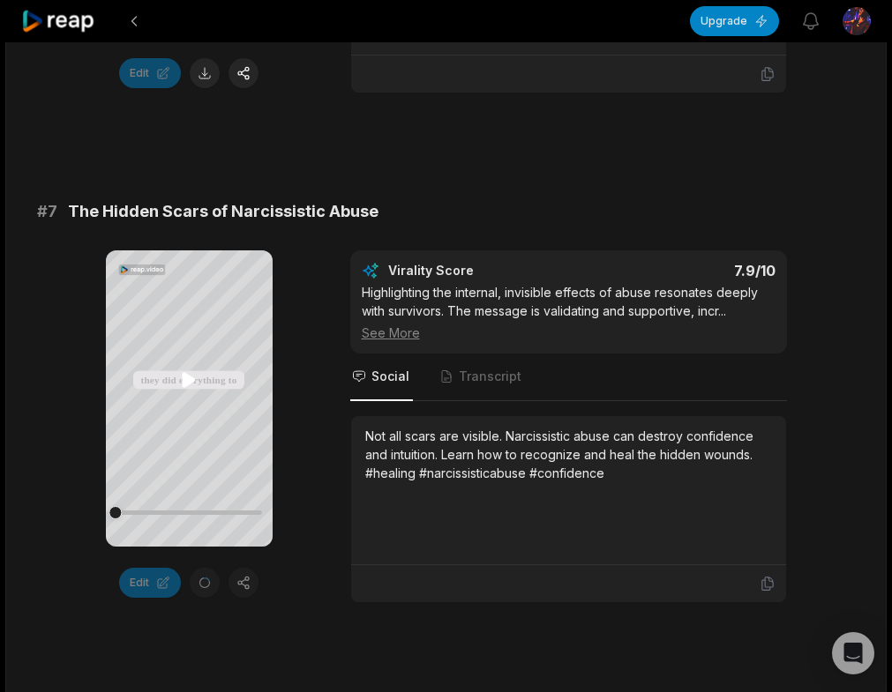
click at [183, 378] on icon at bounding box center [189, 380] width 13 height 15
click at [183, 381] on icon at bounding box center [188, 380] width 21 height 21
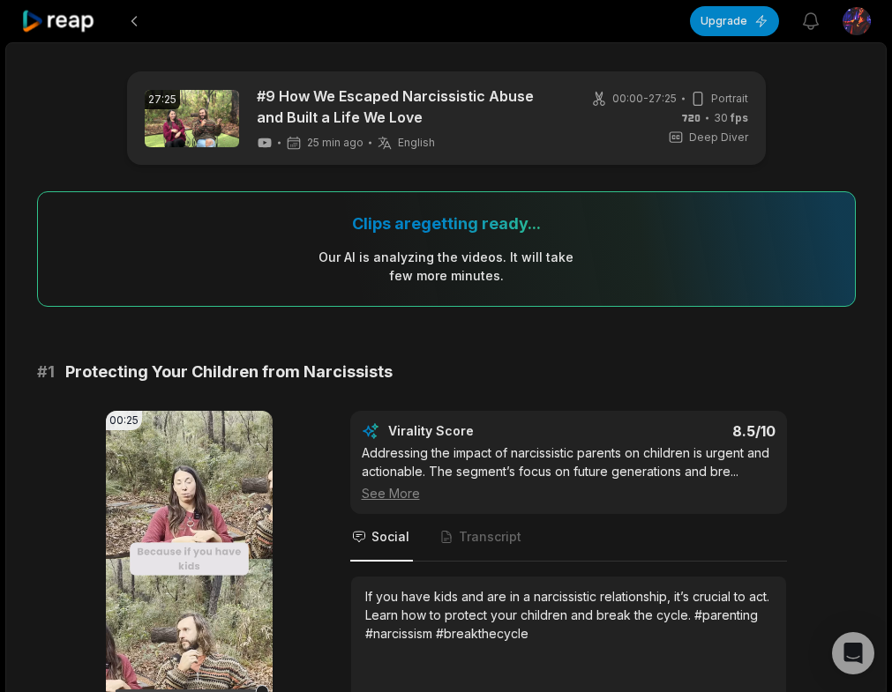
scroll to position [144, 0]
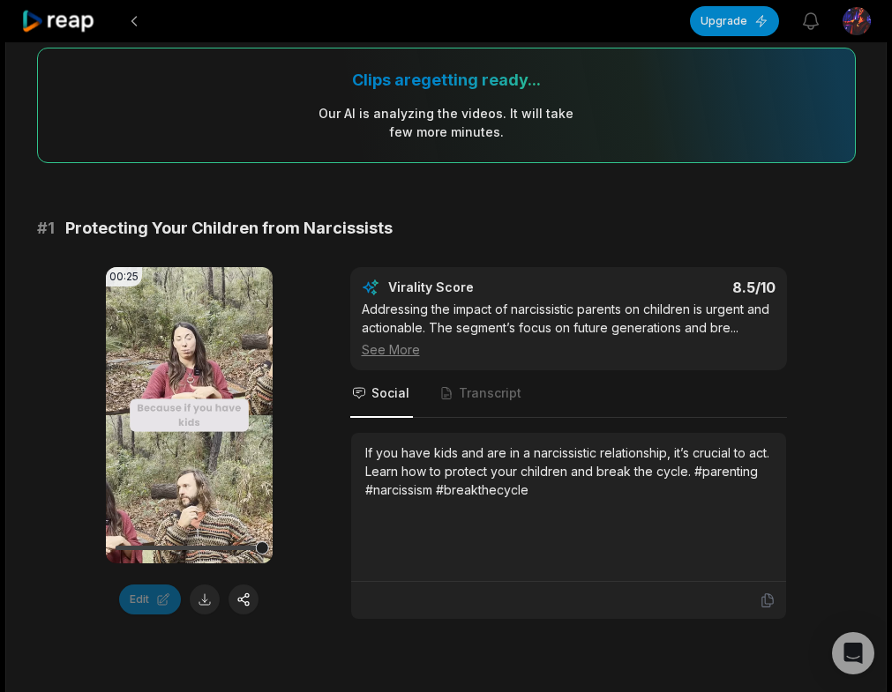
click at [393, 349] on div "See More" at bounding box center [569, 349] width 414 height 19
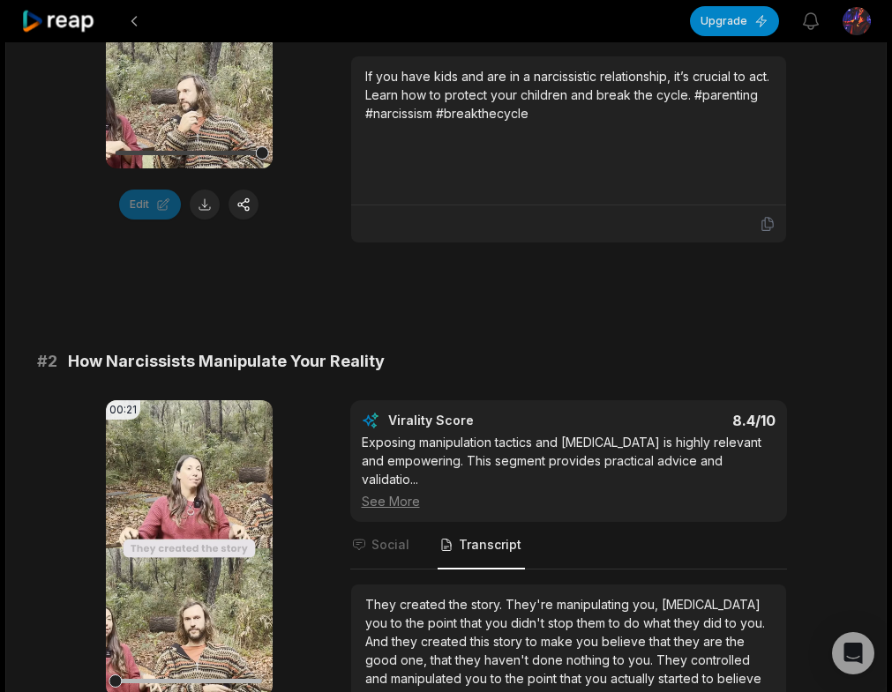
scroll to position [608, 0]
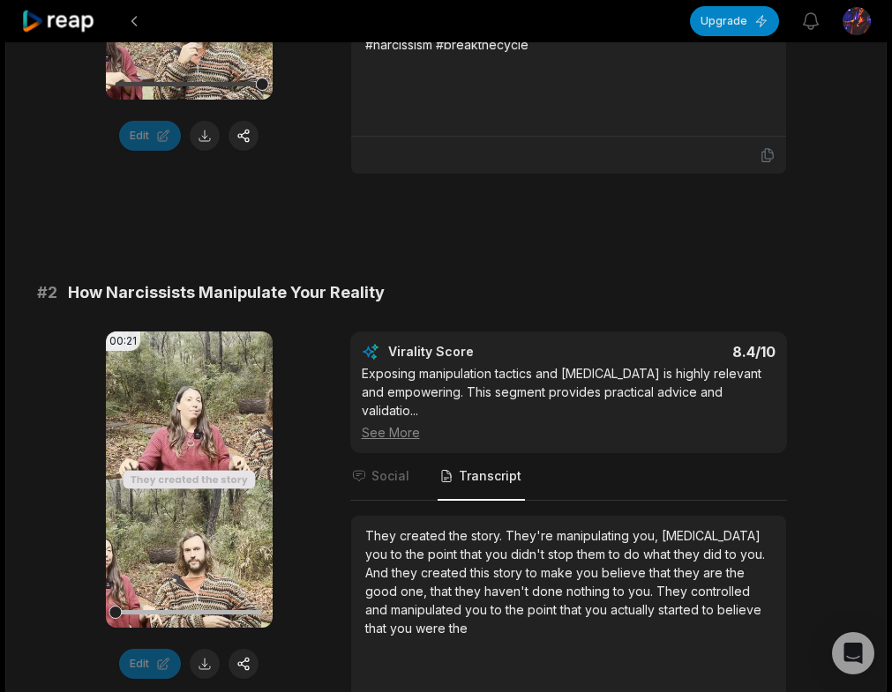
click at [388, 423] on div "See More" at bounding box center [569, 432] width 414 height 19
